Goal: Task Accomplishment & Management: Use online tool/utility

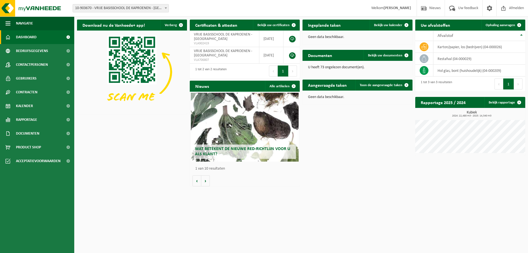
click at [110, 10] on span "10-903670 - VRIJE BASISSCHOOL DE KAPROENEN - [GEOGRAPHIC_DATA]" at bounding box center [121, 8] width 96 height 8
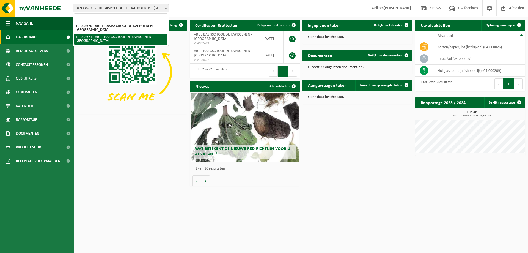
select select "122410"
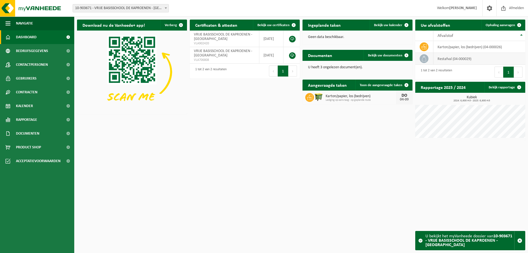
click at [450, 60] on td "restafval (04-000029)" at bounding box center [479, 59] width 92 height 12
click at [495, 21] on link "Ophaling aanvragen" at bounding box center [502, 25] width 43 height 11
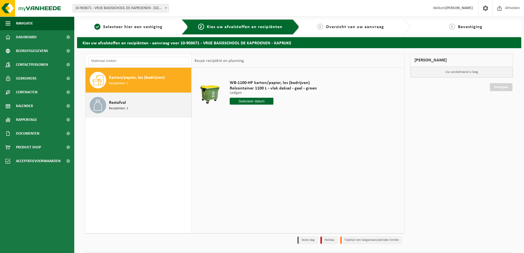
click at [115, 104] on span "Restafval" at bounding box center [117, 102] width 17 height 7
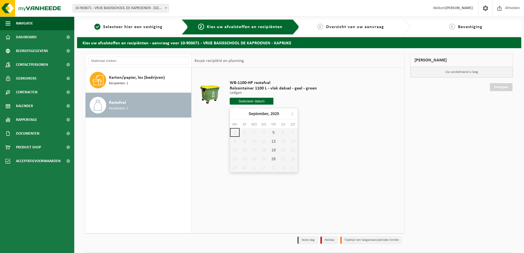
click at [241, 100] on input "text" at bounding box center [252, 101] width 44 height 7
click at [272, 131] on div "5" at bounding box center [274, 132] width 10 height 9
type input "Van 2025-09-05"
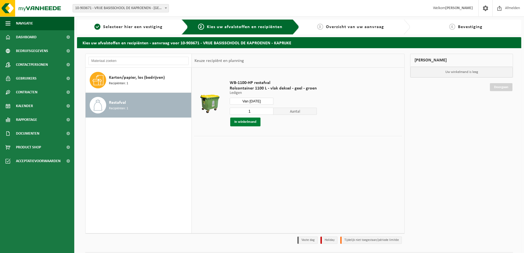
click at [253, 122] on button "In winkelmand" at bounding box center [245, 121] width 30 height 9
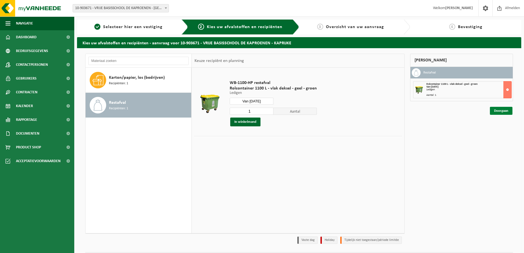
click at [499, 110] on link "Doorgaan" at bounding box center [501, 111] width 23 height 8
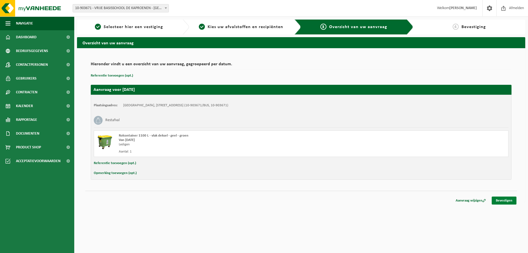
click at [504, 201] on link "Bevestigen" at bounding box center [504, 200] width 25 height 8
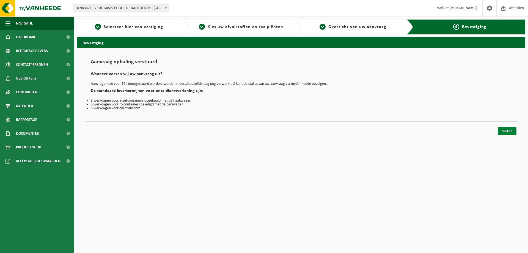
drag, startPoint x: 510, startPoint y: 130, endPoint x: 499, endPoint y: 131, distance: 11.1
click at [509, 130] on link "Sluiten" at bounding box center [507, 131] width 19 height 8
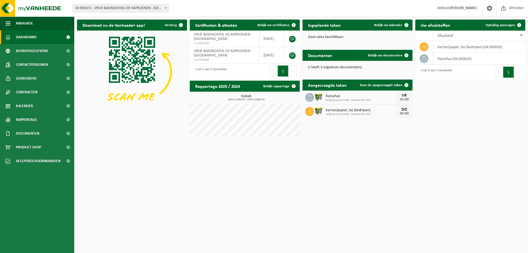
click at [119, 6] on span "10-903671 - VRIJE BASISSCHOOL DE KAPROENEN - [GEOGRAPHIC_DATA]" at bounding box center [121, 8] width 96 height 8
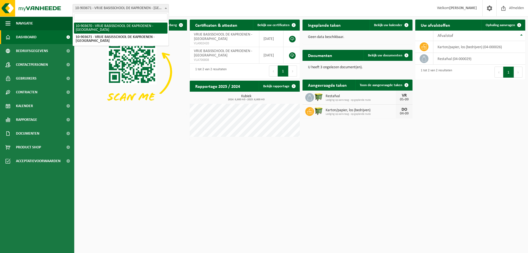
select select "122409"
